Goal: Transaction & Acquisition: Purchase product/service

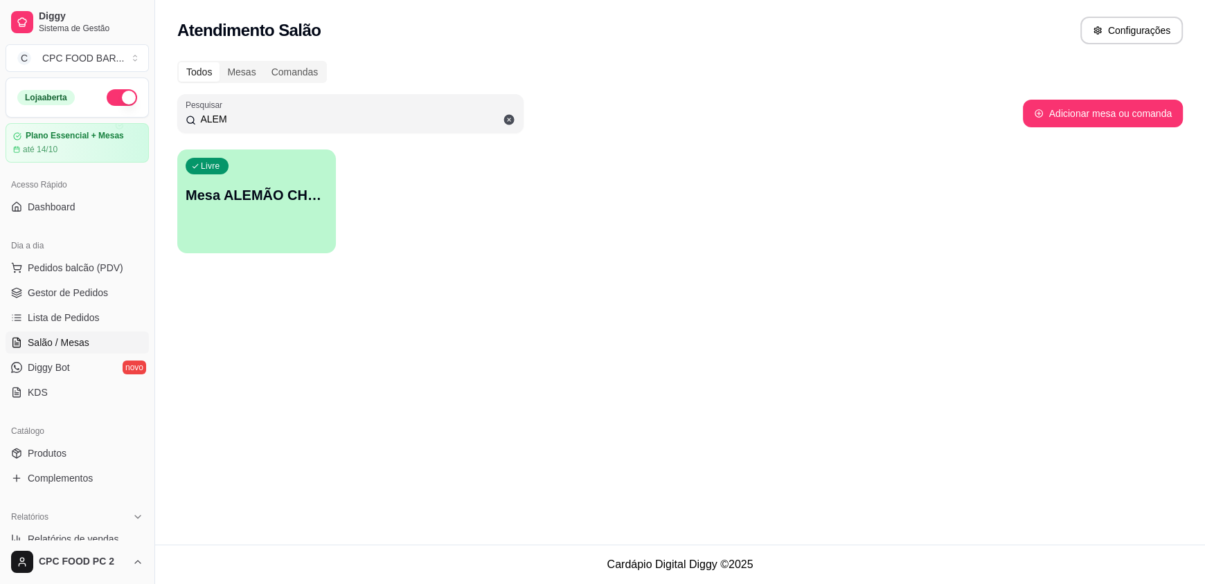
click at [506, 121] on icon at bounding box center [509, 120] width 10 height 10
click at [509, 113] on input "ALEM" at bounding box center [355, 119] width 319 height 14
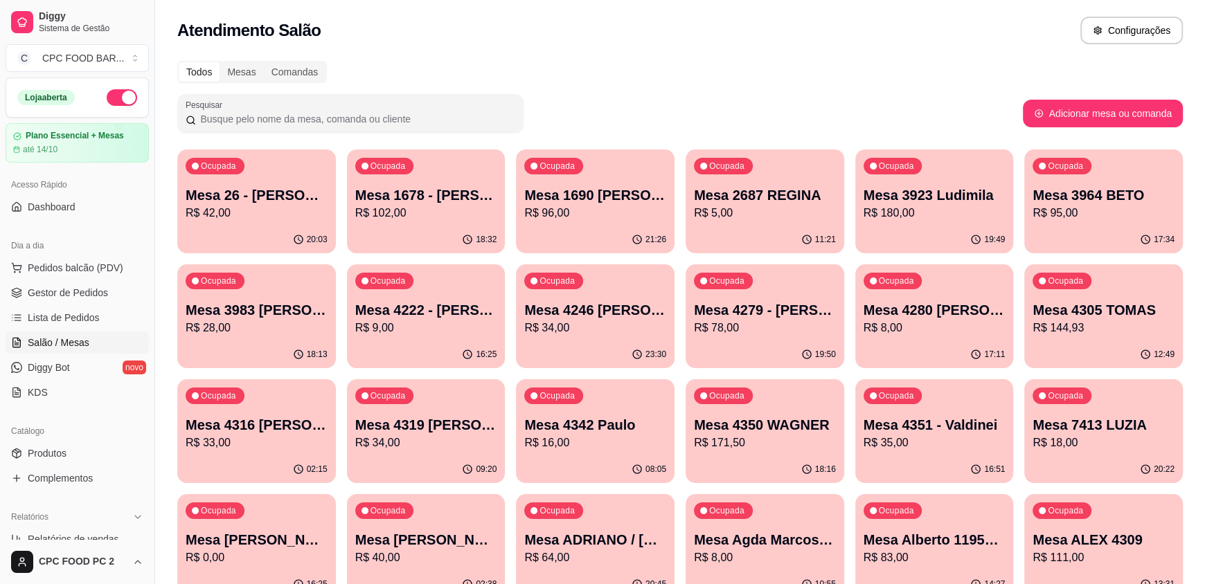
click at [424, 110] on div "ALEM" at bounding box center [351, 114] width 330 height 28
click at [232, 116] on input "ALEM" at bounding box center [355, 119] width 319 height 14
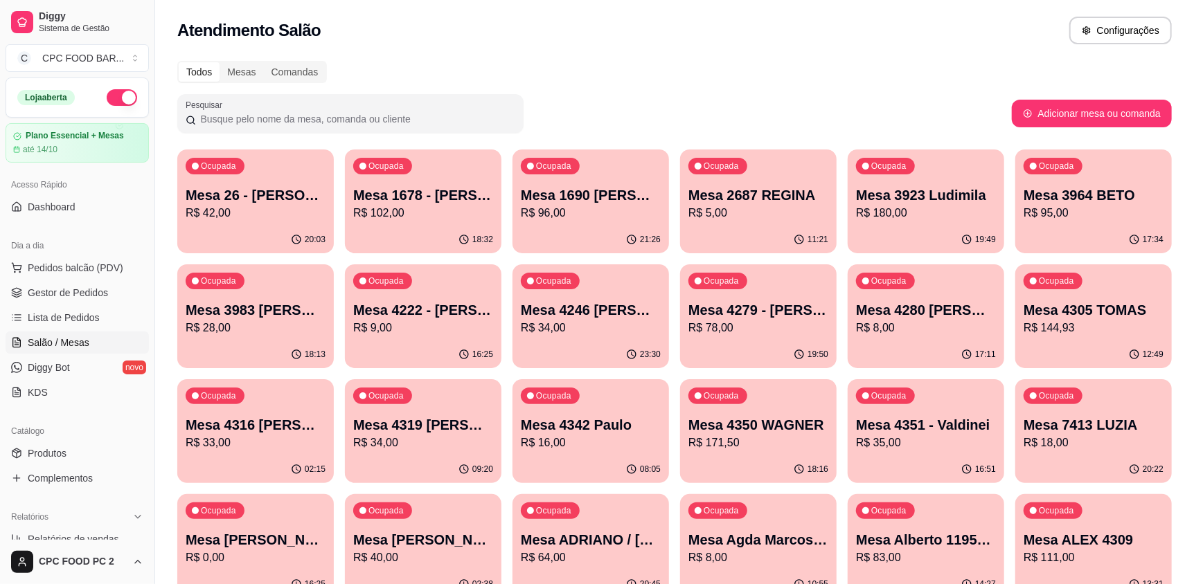
click at [243, 119] on input "Pesquisar" at bounding box center [355, 119] width 319 height 14
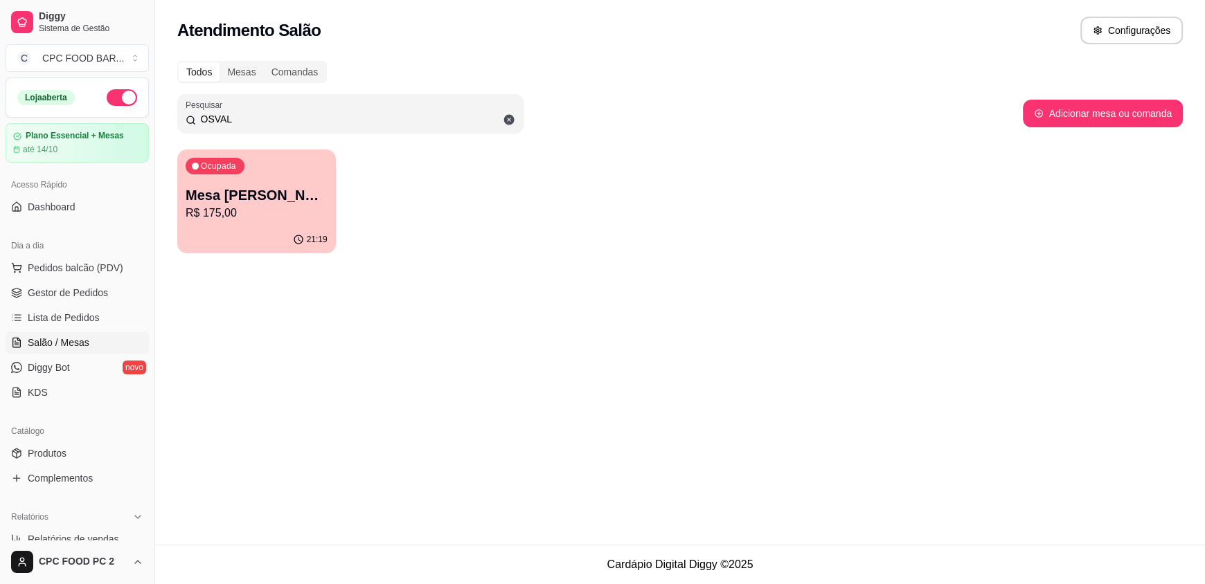
type input "OSVAL"
click at [263, 195] on p "Mesa [PERSON_NAME]" at bounding box center [257, 195] width 142 height 19
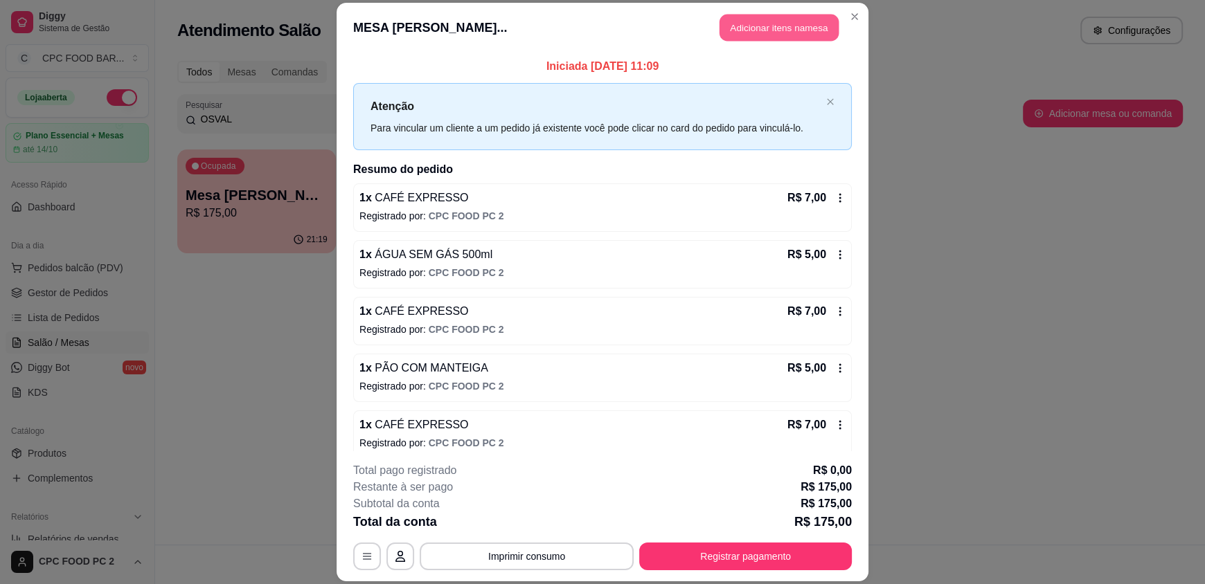
click at [751, 30] on button "Adicionar itens na mesa" at bounding box center [778, 28] width 119 height 27
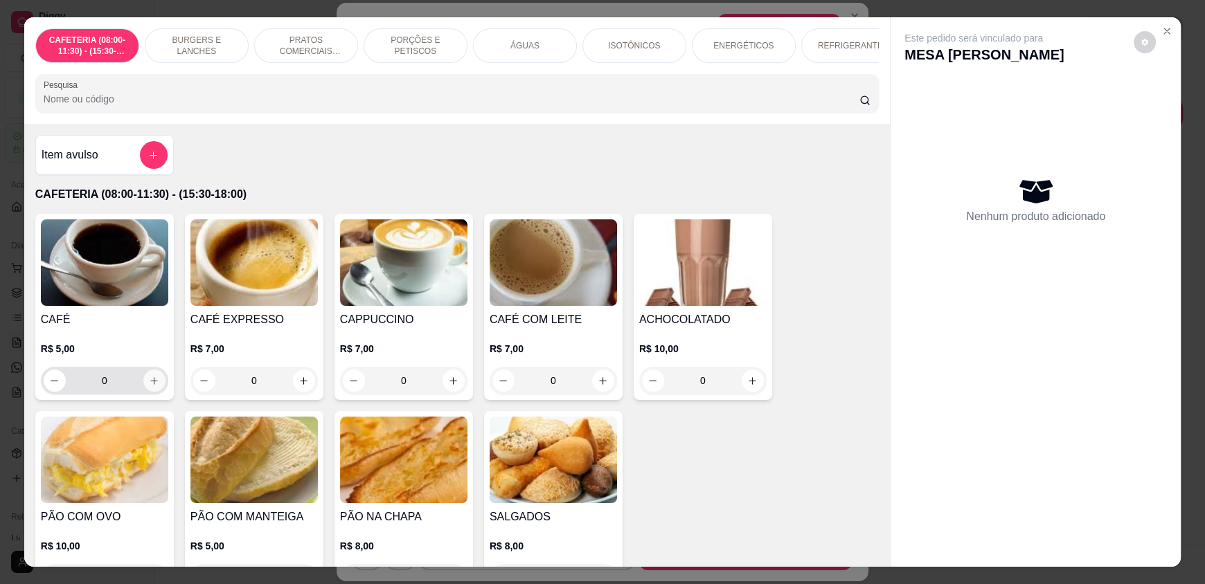
click at [149, 386] on icon "increase-product-quantity" at bounding box center [154, 381] width 10 height 10
type input "1"
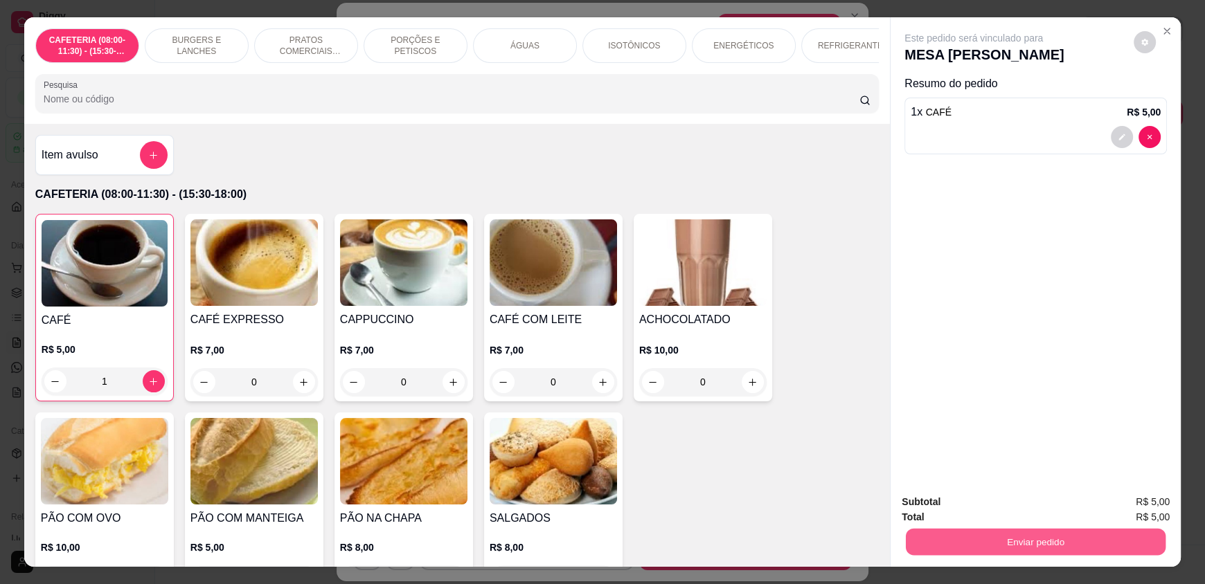
click at [987, 548] on button "Enviar pedido" at bounding box center [1036, 541] width 260 height 27
click at [1146, 510] on button "Enviar pedido" at bounding box center [1133, 508] width 76 height 26
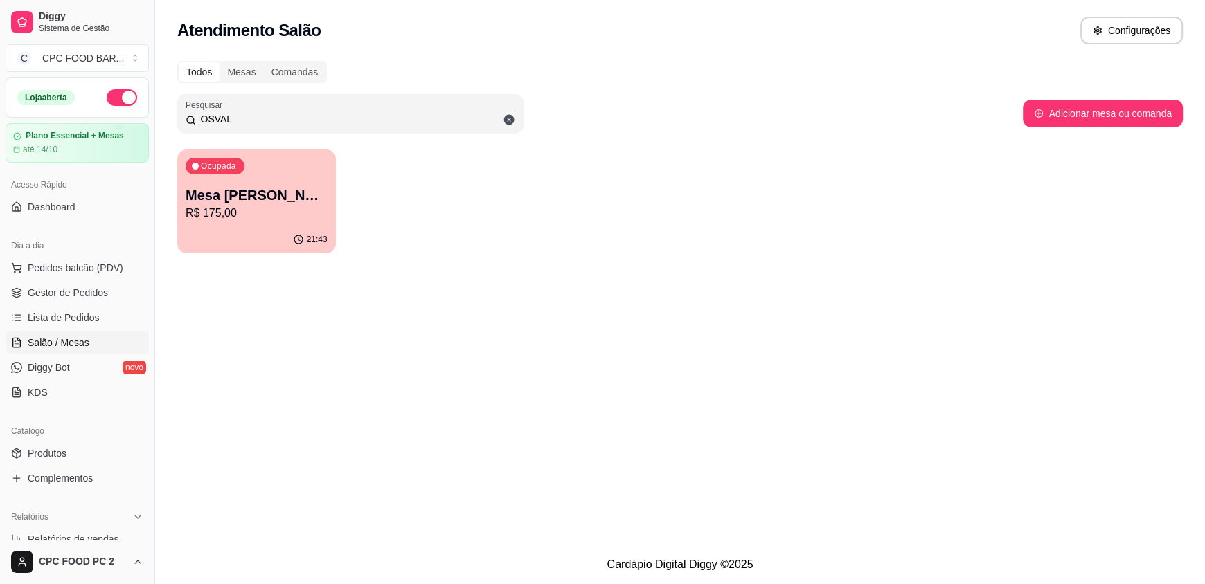
drag, startPoint x: 236, startPoint y: 123, endPoint x: 63, endPoint y: 110, distance: 173.5
click at [63, 110] on div "Diggy Sistema de Gestão C CPC FOOD BAR ... Loja aberta Plano Essencial + Mesas …" at bounding box center [602, 292] width 1205 height 584
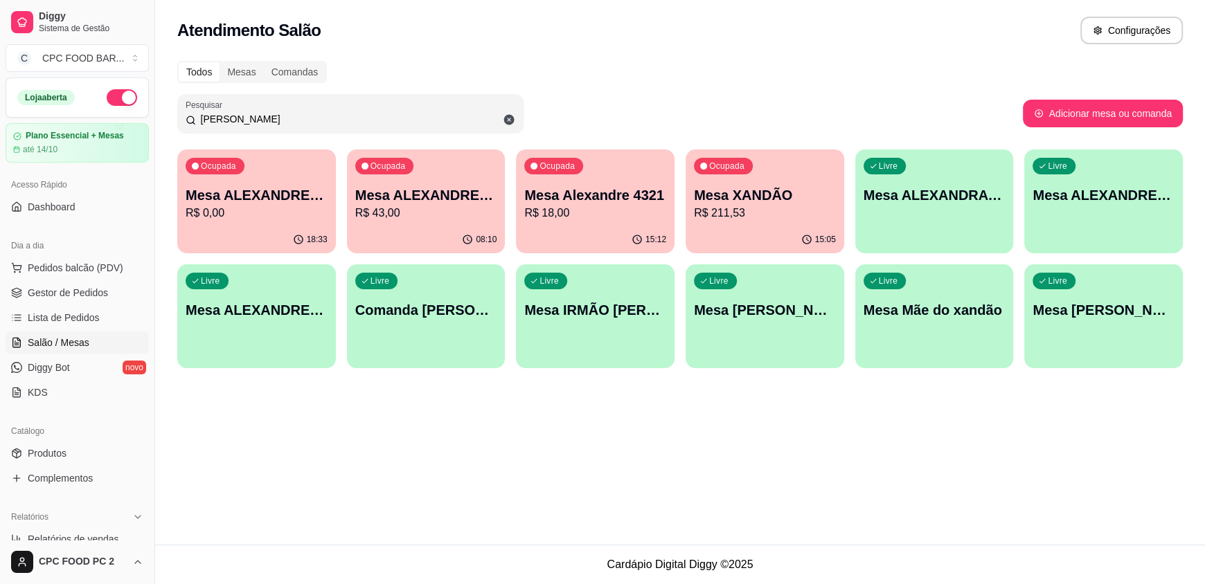
type input "[PERSON_NAME]"
click at [764, 233] on div "15:05" at bounding box center [765, 239] width 154 height 26
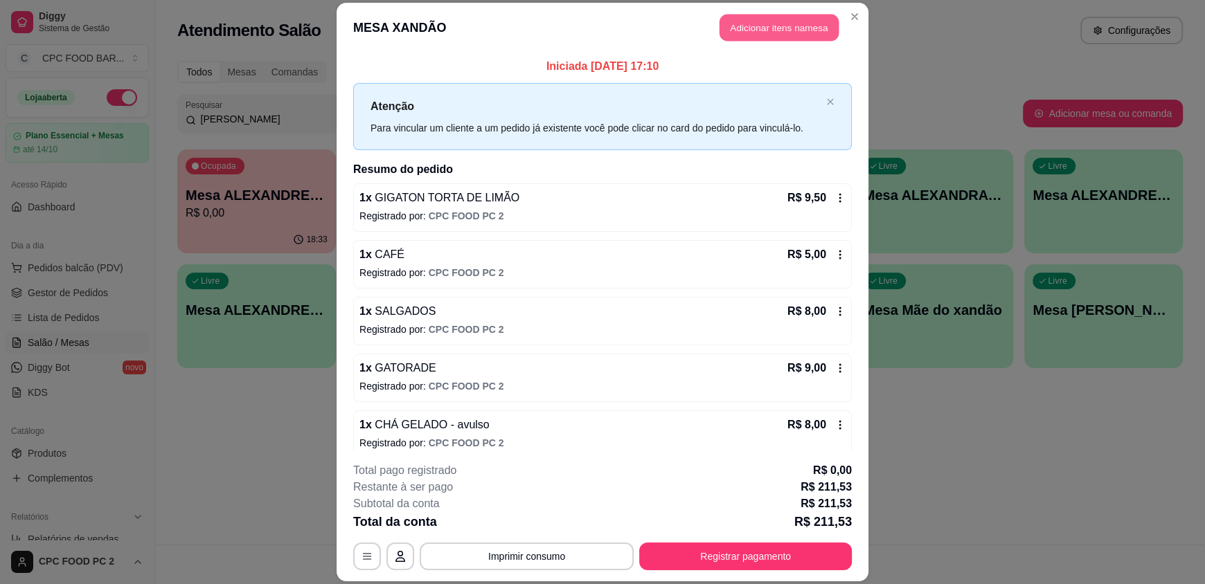
click at [805, 28] on button "Adicionar itens na mesa" at bounding box center [778, 28] width 119 height 27
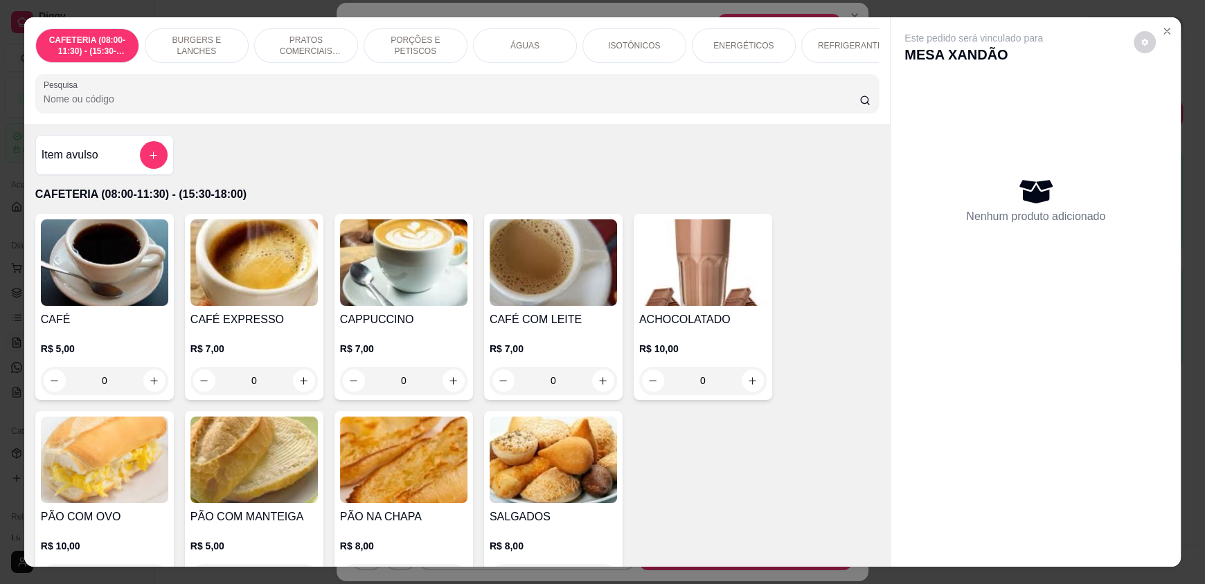
click at [523, 48] on p "ÁGUAS" at bounding box center [524, 45] width 29 height 11
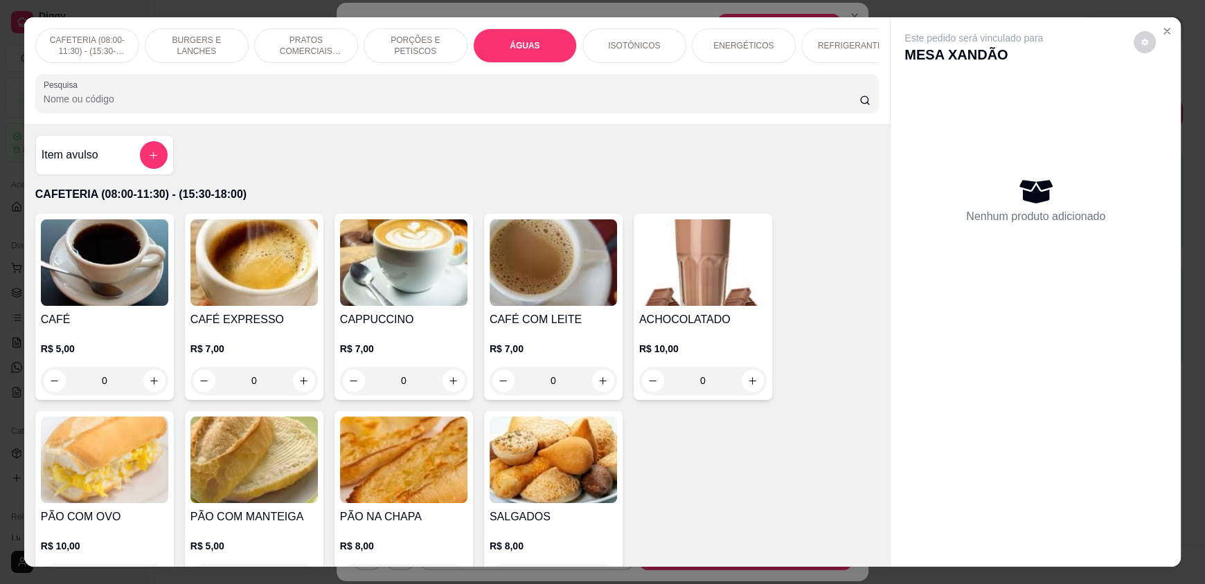
scroll to position [26, 0]
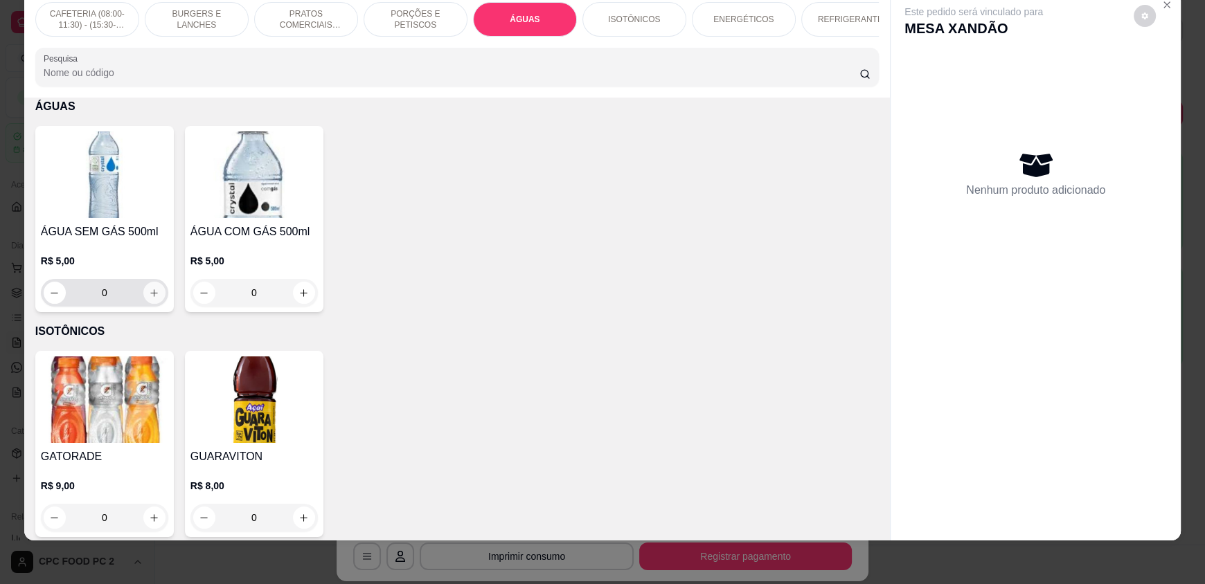
click at [150, 298] on icon "increase-product-quantity" at bounding box center [154, 293] width 10 height 10
type input "1"
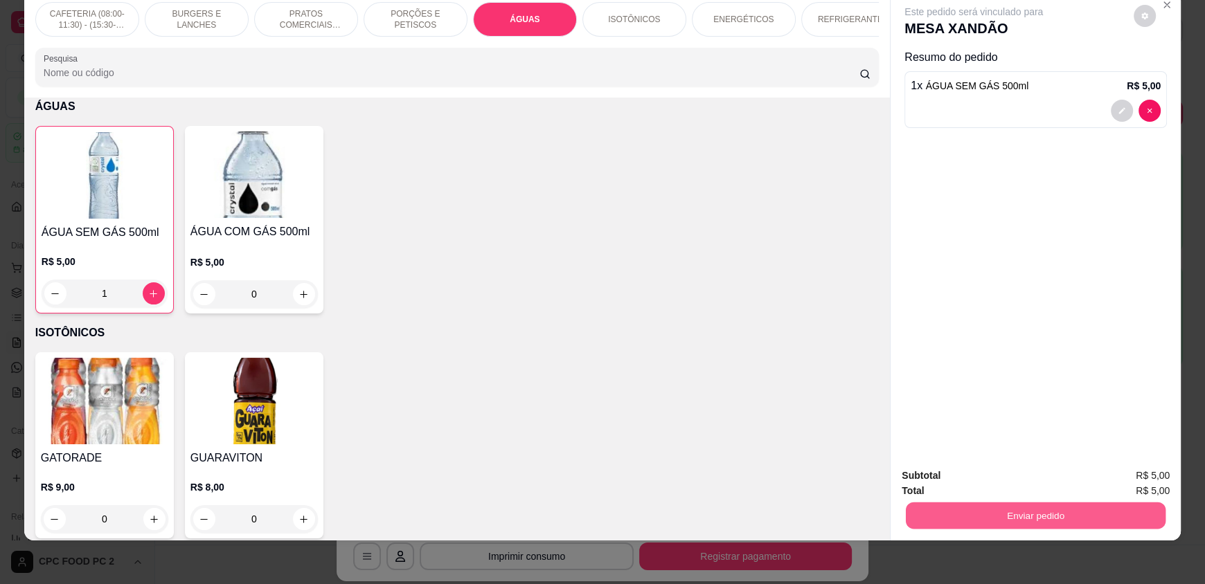
click at [953, 502] on button "Enviar pedido" at bounding box center [1036, 515] width 260 height 27
click at [1121, 483] on button "Enviar pedido" at bounding box center [1133, 481] width 76 height 26
